Goal: Transaction & Acquisition: Purchase product/service

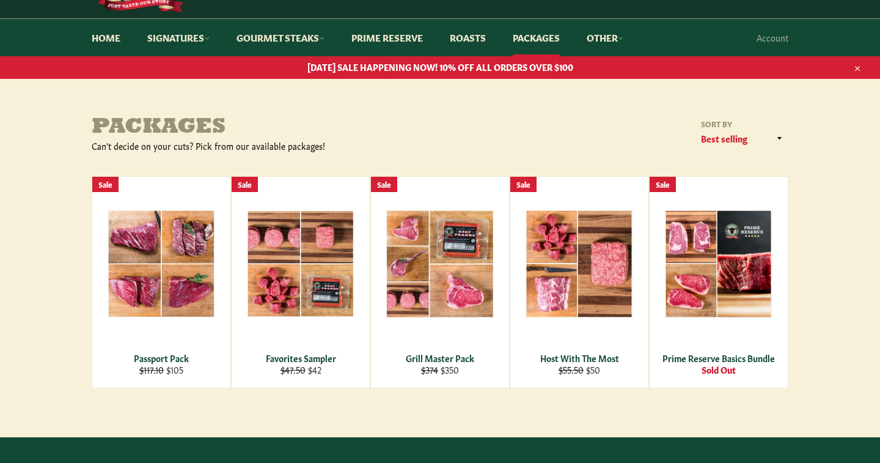
scroll to position [91, 0]
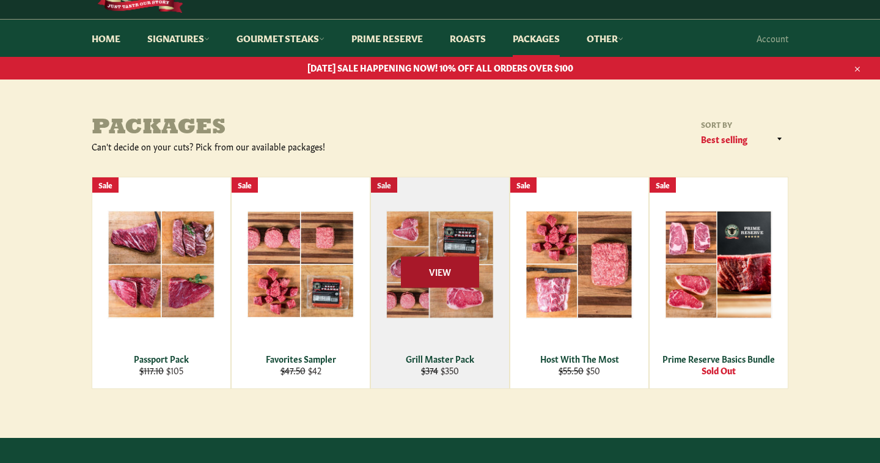
click at [436, 276] on span "View" at bounding box center [440, 271] width 78 height 31
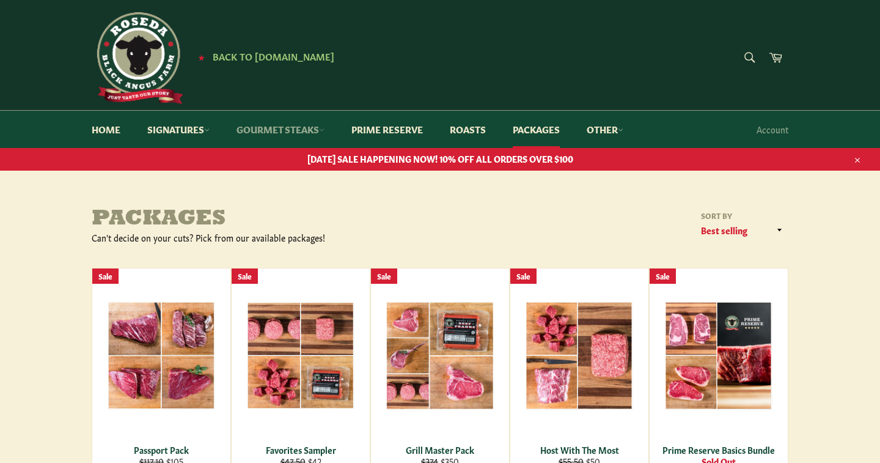
scroll to position [0, 0]
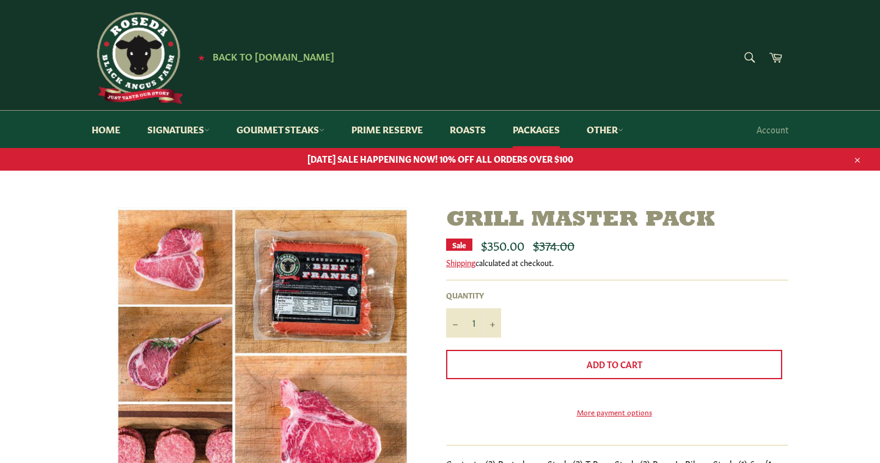
click at [32, 293] on div "Grill Master Pack Sale $350.00 Regular price $374.00 Shipping calculated at che…" at bounding box center [440, 408] width 880 height 402
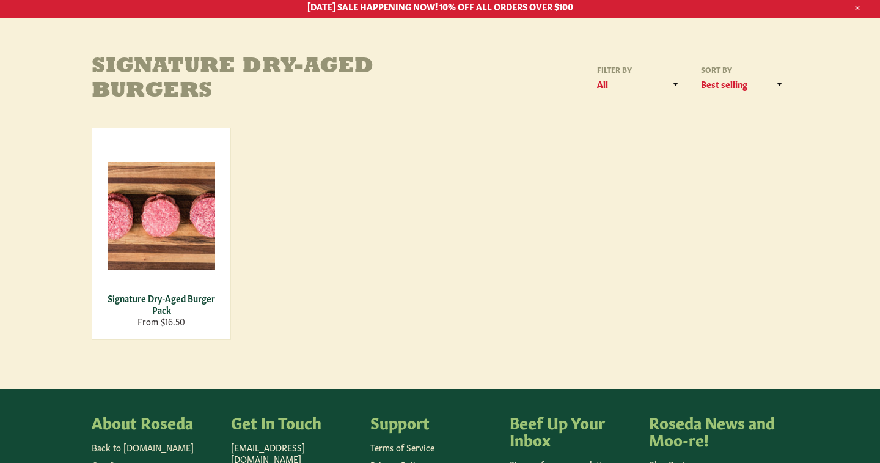
scroll to position [153, 0]
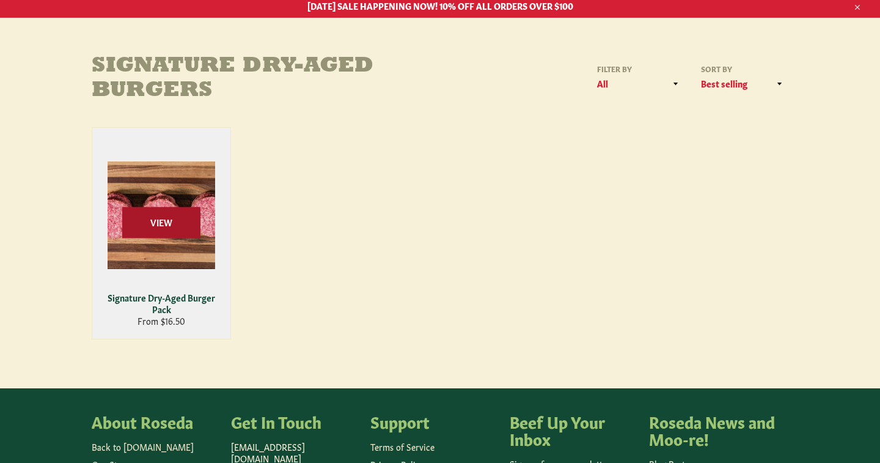
click at [163, 218] on span "View" at bounding box center [161, 222] width 78 height 31
